Goal: Information Seeking & Learning: Learn about a topic

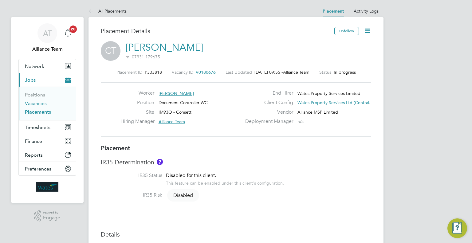
click at [40, 104] on link "Vacancies" at bounding box center [36, 104] width 22 height 6
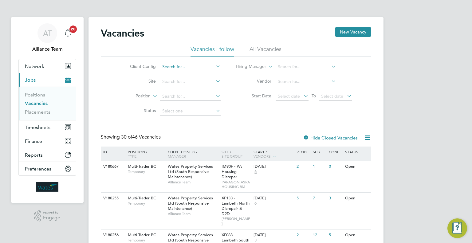
click at [181, 67] on input at bounding box center [190, 67] width 61 height 9
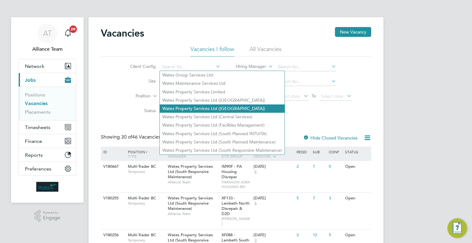
click at [251, 110] on li "Wates Property Services Ltd ([GEOGRAPHIC_DATA])" at bounding box center [222, 109] width 125 height 8
type input "Wates Property Services Ltd (Central & North)"
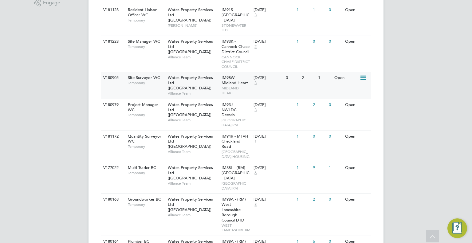
scroll to position [277, 0]
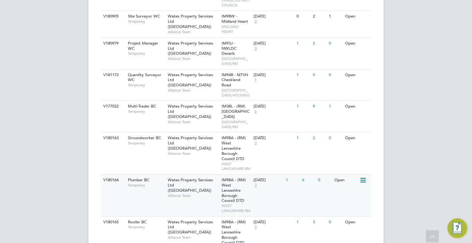
click at [240, 216] on div "IM98A - (RM) West Lancashire Borough Council DTD WEST LANCASHIRE RM" at bounding box center [236, 196] width 32 height 42
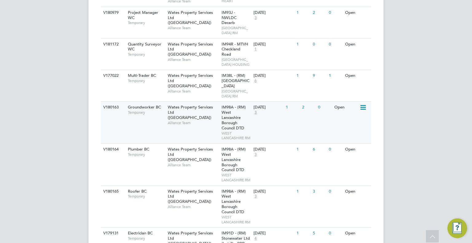
scroll to position [338, 0]
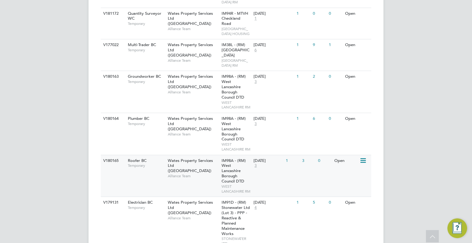
click at [263, 197] on div "V180165 Roofer BC Temporary Wates Property Services Ltd (Central & North) Allia…" at bounding box center [236, 176] width 271 height 42
click at [262, 155] on div "V180164 Plumber BC Temporary Wates Property Services Ltd (Central & North) Alli…" at bounding box center [236, 134] width 271 height 42
click at [311, 103] on div "V180163 Groundworker BC Temporary Wates Property Services Ltd (Central & North)…" at bounding box center [236, 92] width 271 height 42
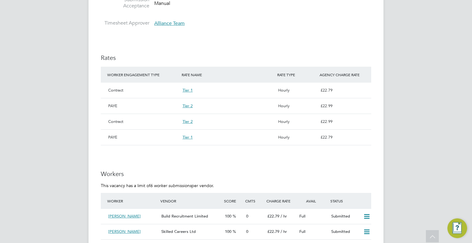
scroll to position [246, 0]
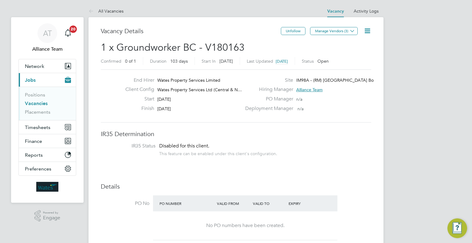
click at [29, 101] on link "Vacancies" at bounding box center [36, 104] width 23 height 6
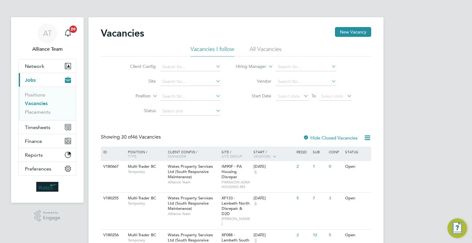
click at [43, 113] on link "Placements" at bounding box center [38, 112] width 26 height 6
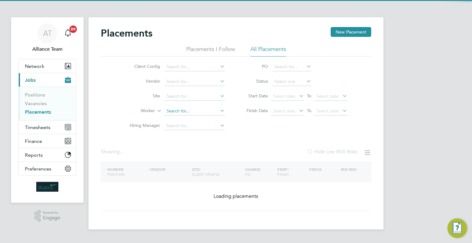
click at [181, 111] on input at bounding box center [194, 111] width 61 height 9
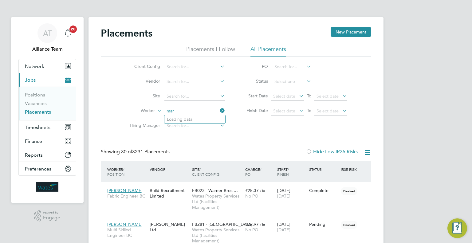
scroll to position [18, 43]
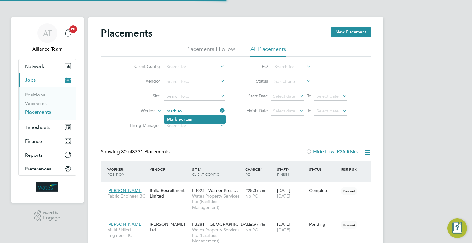
click at [203, 116] on li "Mark So rtain" at bounding box center [194, 119] width 61 height 8
type input "[PERSON_NAME]"
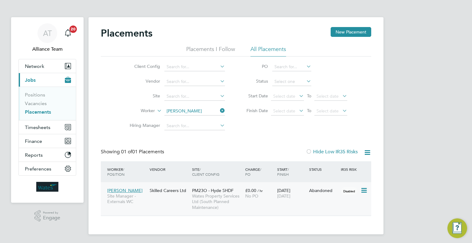
click at [186, 198] on div "Mark Sortain Site Manager - Externals WC Skilled Careers Ltd PM23O - Hyde SHDF …" at bounding box center [236, 199] width 271 height 34
click at [234, 192] on div "PM23O - Hyde SHDF Wates Property Services Ltd (South Planned Maintenance)" at bounding box center [217, 199] width 53 height 29
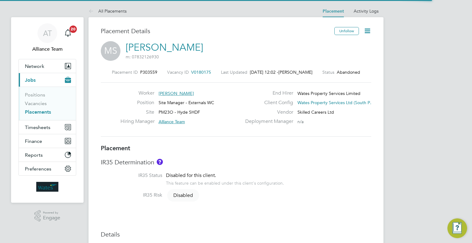
click at [191, 69] on span "V0180175" at bounding box center [201, 72] width 20 height 6
